Goal: Transaction & Acquisition: Purchase product/service

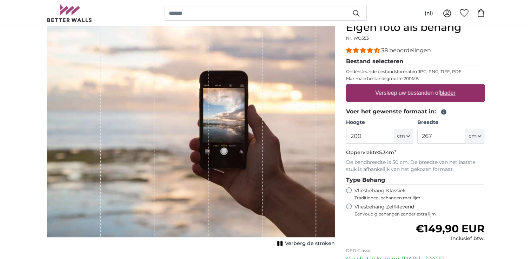
click at [446, 88] on label "Versleep uw bestanden of blader" at bounding box center [415, 93] width 86 height 14
click at [446, 86] on input "Versleep uw bestanden of blader" at bounding box center [415, 85] width 139 height 2
type input "**********"
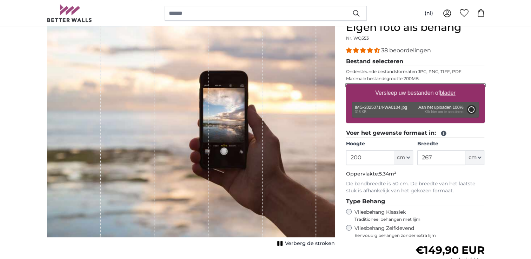
type input "75"
type input "105.8"
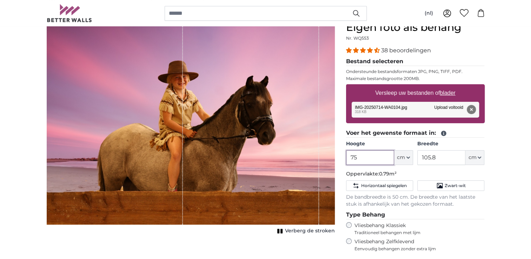
click at [377, 158] on input "75" at bounding box center [370, 157] width 48 height 15
type input "7"
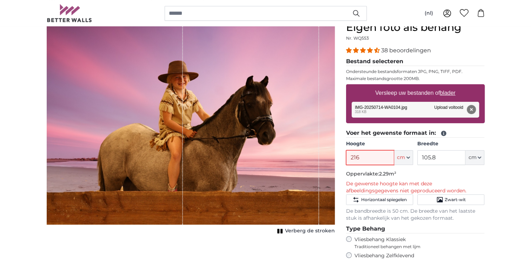
type input "216"
click at [450, 159] on input "105.8" at bounding box center [441, 157] width 48 height 15
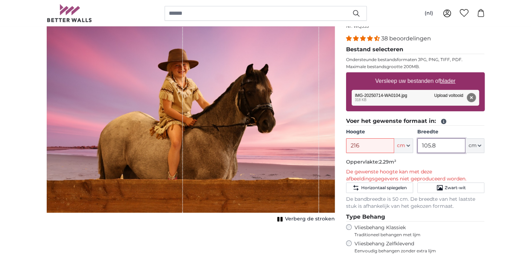
scroll to position [70, 0]
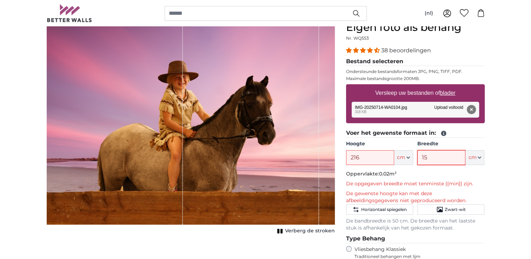
type input "150"
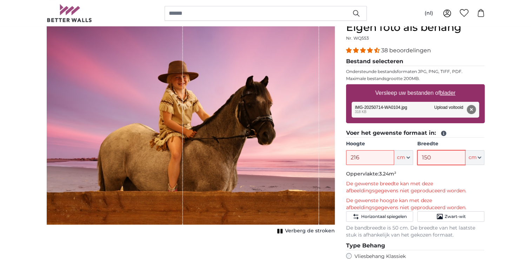
scroll to position [0, 0]
